Goal: Task Accomplishment & Management: Complete application form

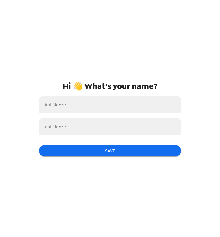
click at [91, 102] on input "First Name" at bounding box center [110, 104] width 142 height 17
type input "[PERSON_NAME]"
click at [87, 130] on input "Last Name" at bounding box center [110, 126] width 142 height 17
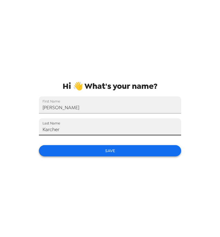
type input "Karcher"
click at [105, 149] on button "Save" at bounding box center [110, 150] width 142 height 11
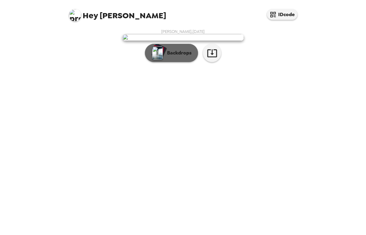
click at [182, 62] on button "Backdrops" at bounding box center [171, 53] width 53 height 18
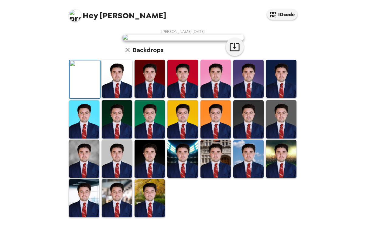
scroll to position [78, 0]
click at [153, 98] on img at bounding box center [150, 79] width 30 height 38
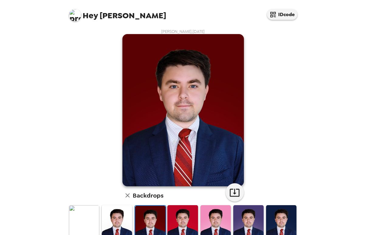
scroll to position [0, 0]
click at [232, 193] on icon "button" at bounding box center [235, 192] width 11 height 11
click at [276, 37] on div "[PERSON_NAME] , [DATE] Backdrops" at bounding box center [183, 196] width 231 height 334
